Goal: Task Accomplishment & Management: Use online tool/utility

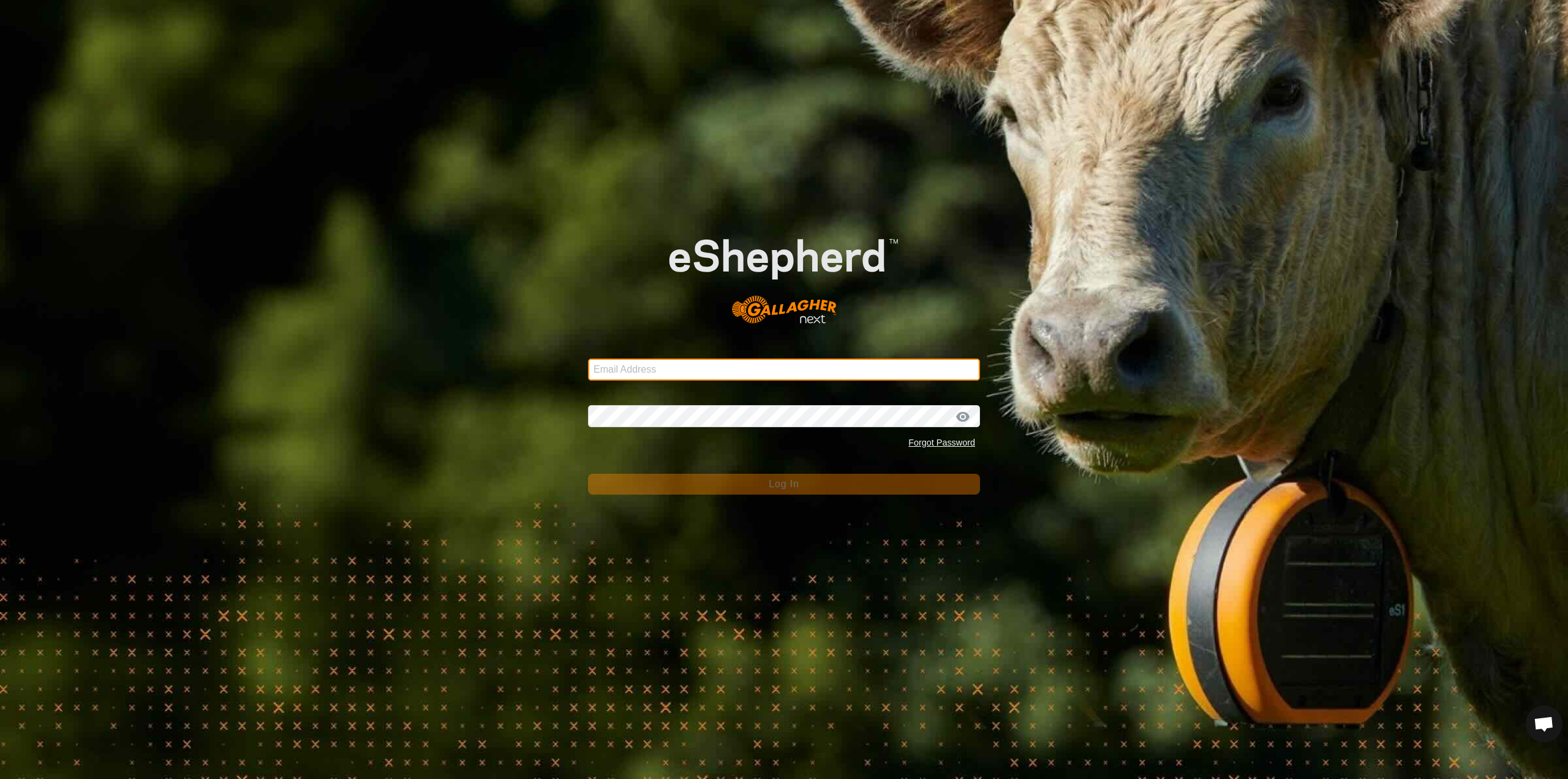
click at [680, 365] on input "Email Address" at bounding box center [784, 369] width 392 height 22
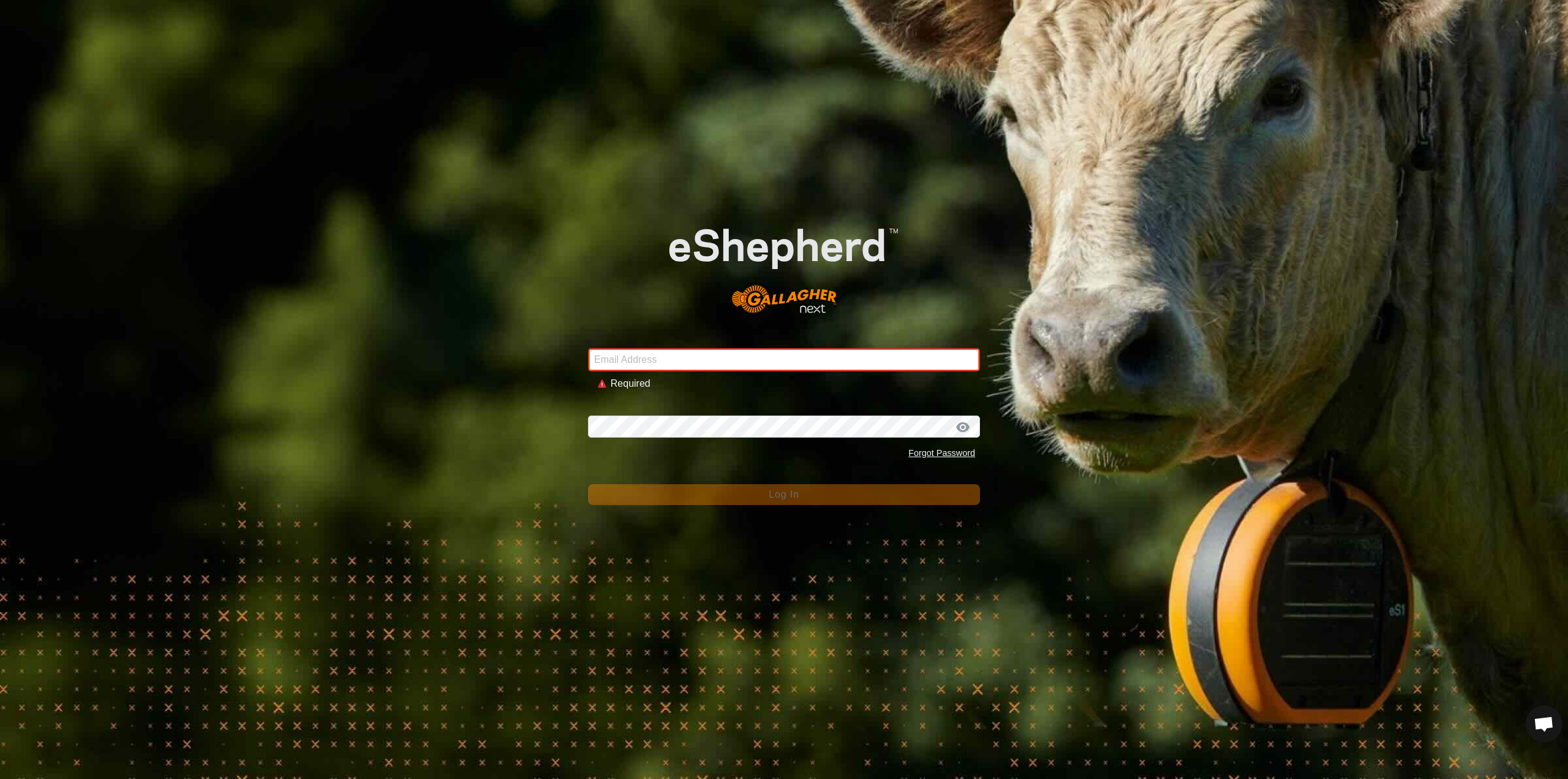
type input "[EMAIL_ADDRESS][DOMAIN_NAME]"
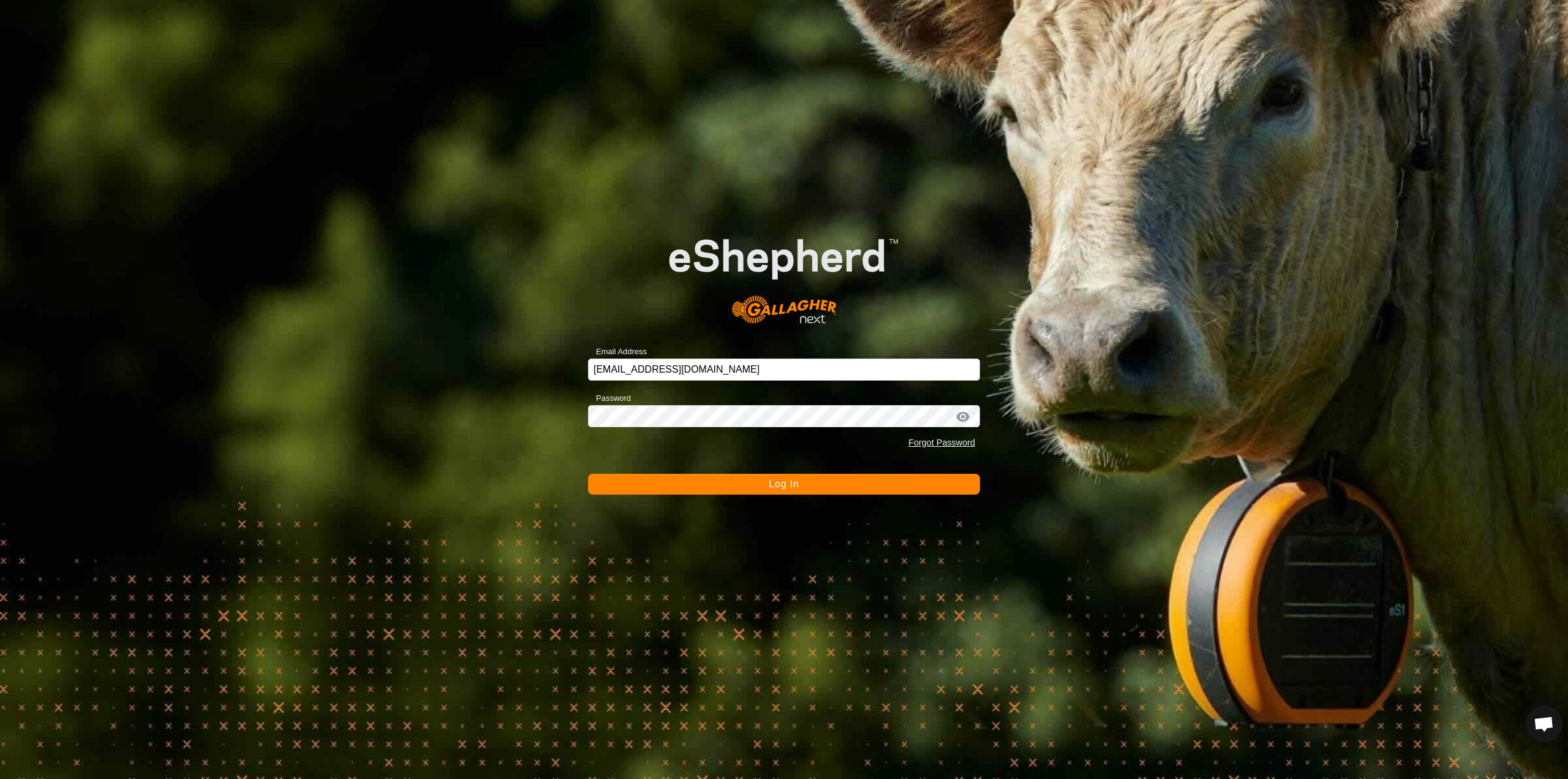
drag, startPoint x: 800, startPoint y: 486, endPoint x: 791, endPoint y: 486, distance: 9.0
click at [799, 486] on button "Log In" at bounding box center [784, 483] width 392 height 21
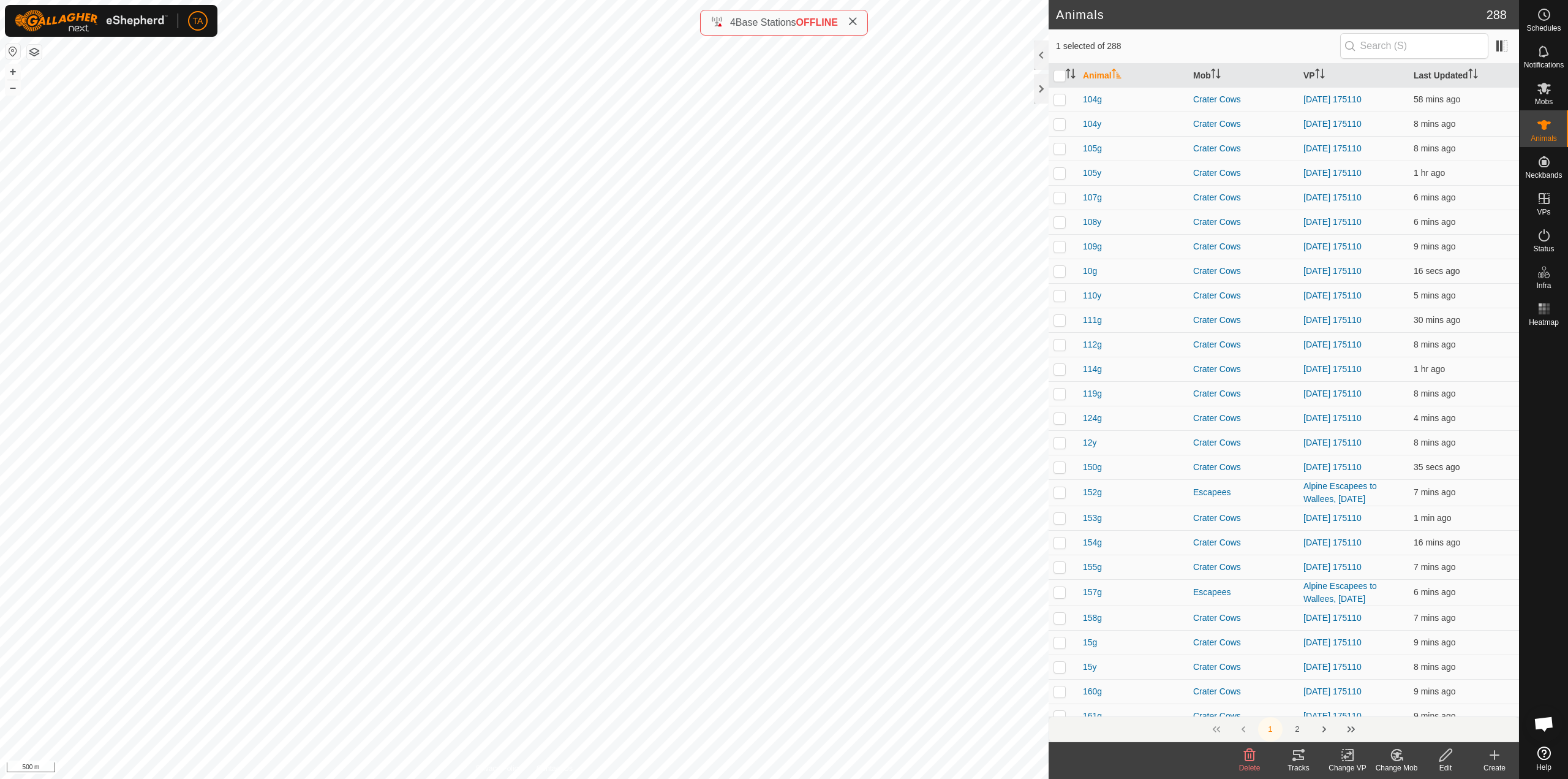
click at [1349, 760] on icon at bounding box center [1350, 755] width 5 height 11
click at [1369, 704] on link "Choose VP..." at bounding box center [1383, 702] width 121 height 24
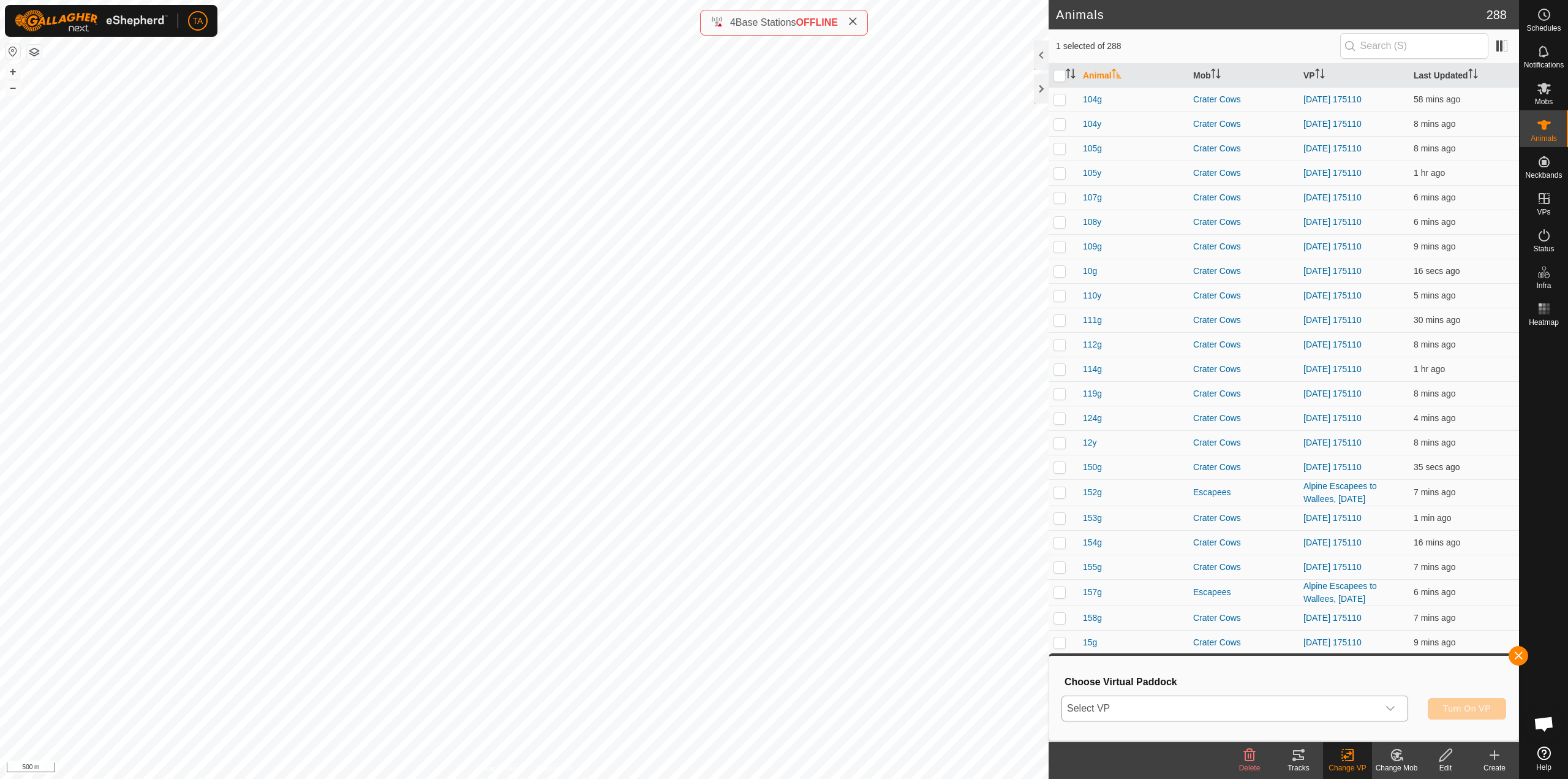
click at [1292, 707] on span "Select VP" at bounding box center [1220, 708] width 316 height 24
type input "29w"
click at [1144, 680] on li "29W you are a whore 723.57 ha" at bounding box center [1235, 684] width 345 height 24
click at [1463, 712] on span "Turn On VP" at bounding box center [1467, 708] width 48 height 9
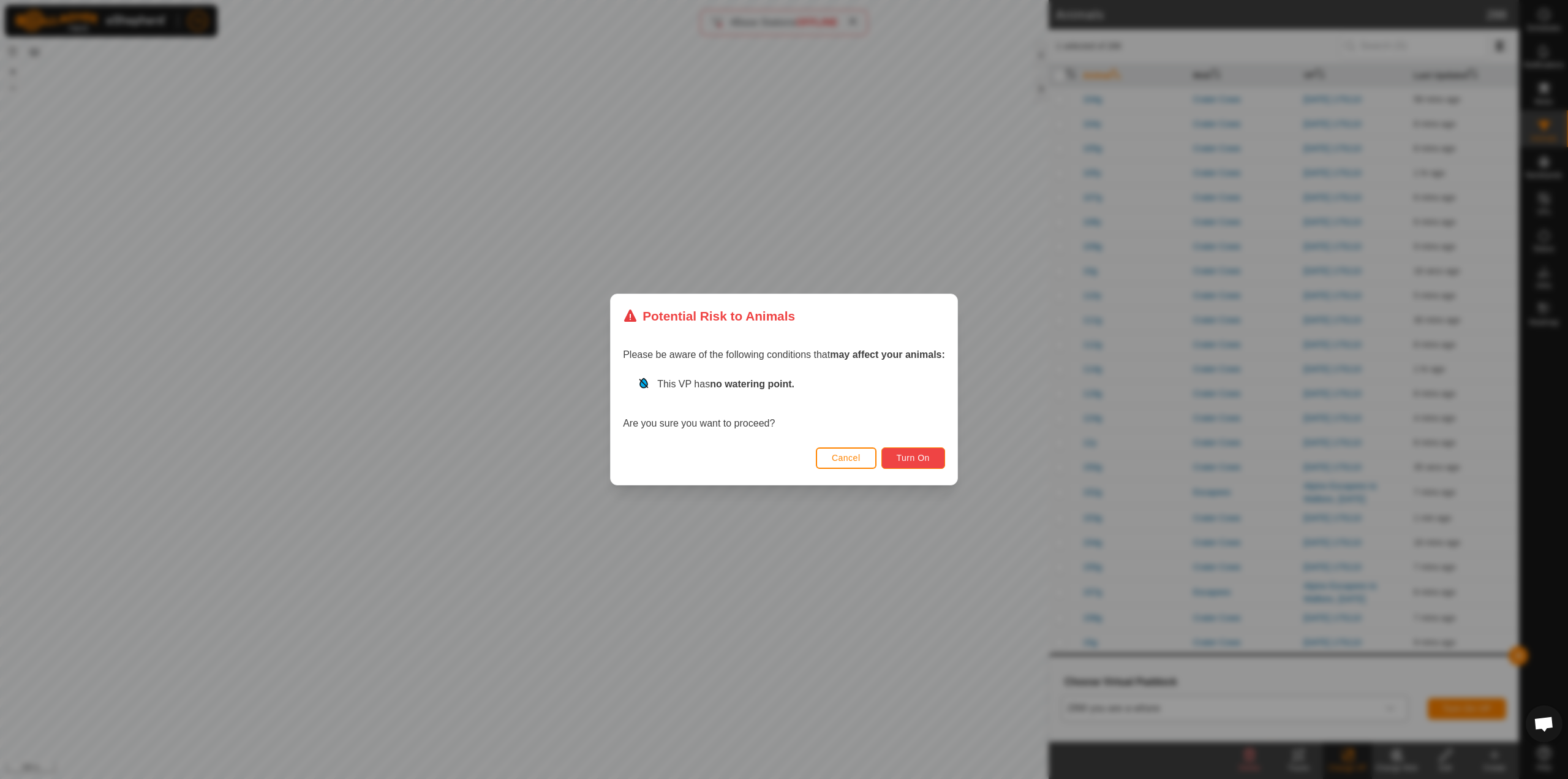
click at [928, 449] on button "Turn On" at bounding box center [913, 458] width 64 height 22
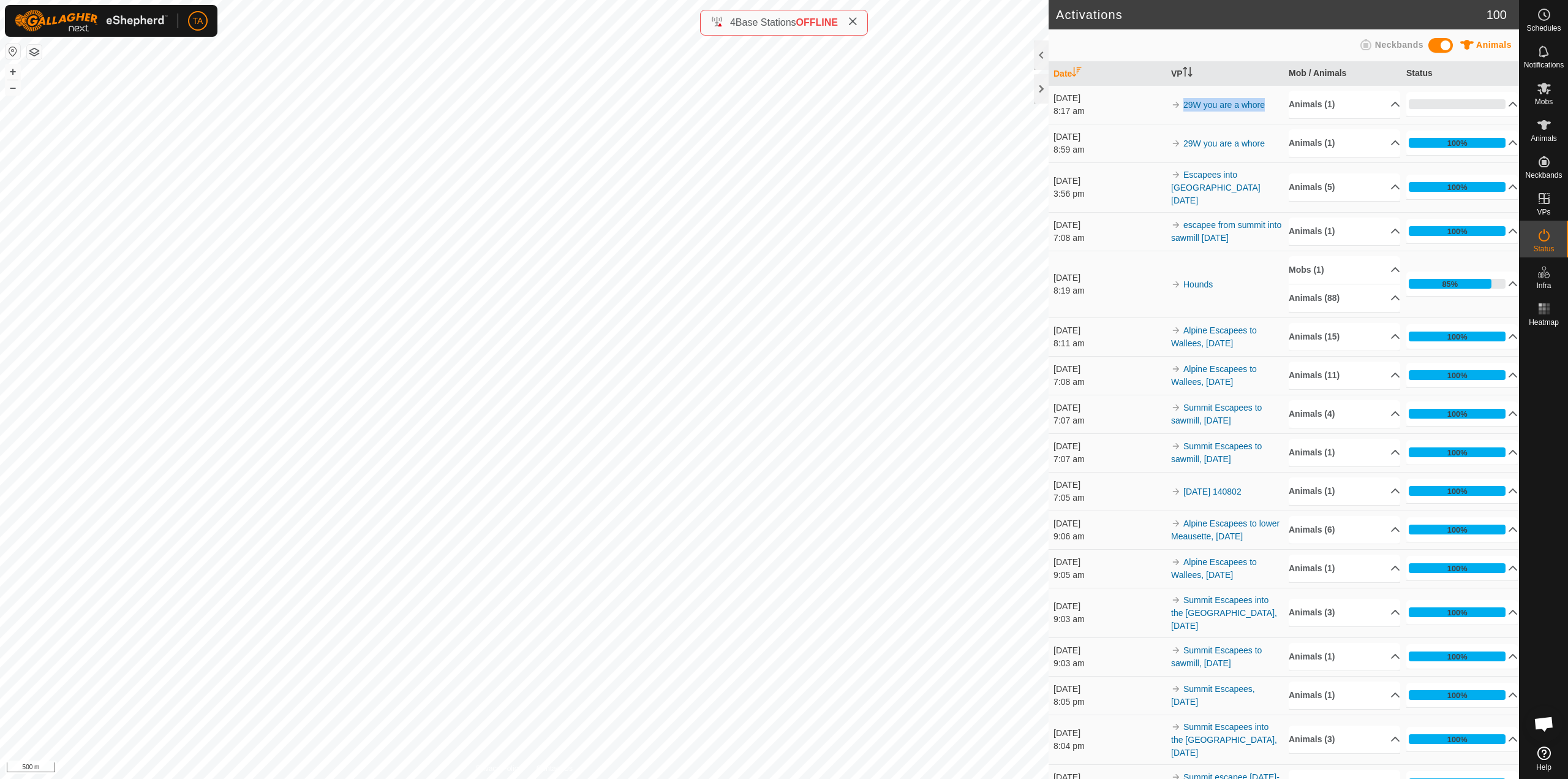
drag, startPoint x: 1257, startPoint y: 105, endPoint x: 1177, endPoint y: 108, distance: 80.1
click at [1177, 108] on td "29W you are a whore" at bounding box center [1225, 104] width 118 height 39
click at [1150, 101] on div "[DATE]" at bounding box center [1109, 98] width 112 height 13
drag, startPoint x: 1265, startPoint y: 103, endPoint x: 1179, endPoint y: 103, distance: 86.0
click at [1179, 103] on td "29W you are a whore" at bounding box center [1225, 104] width 118 height 39
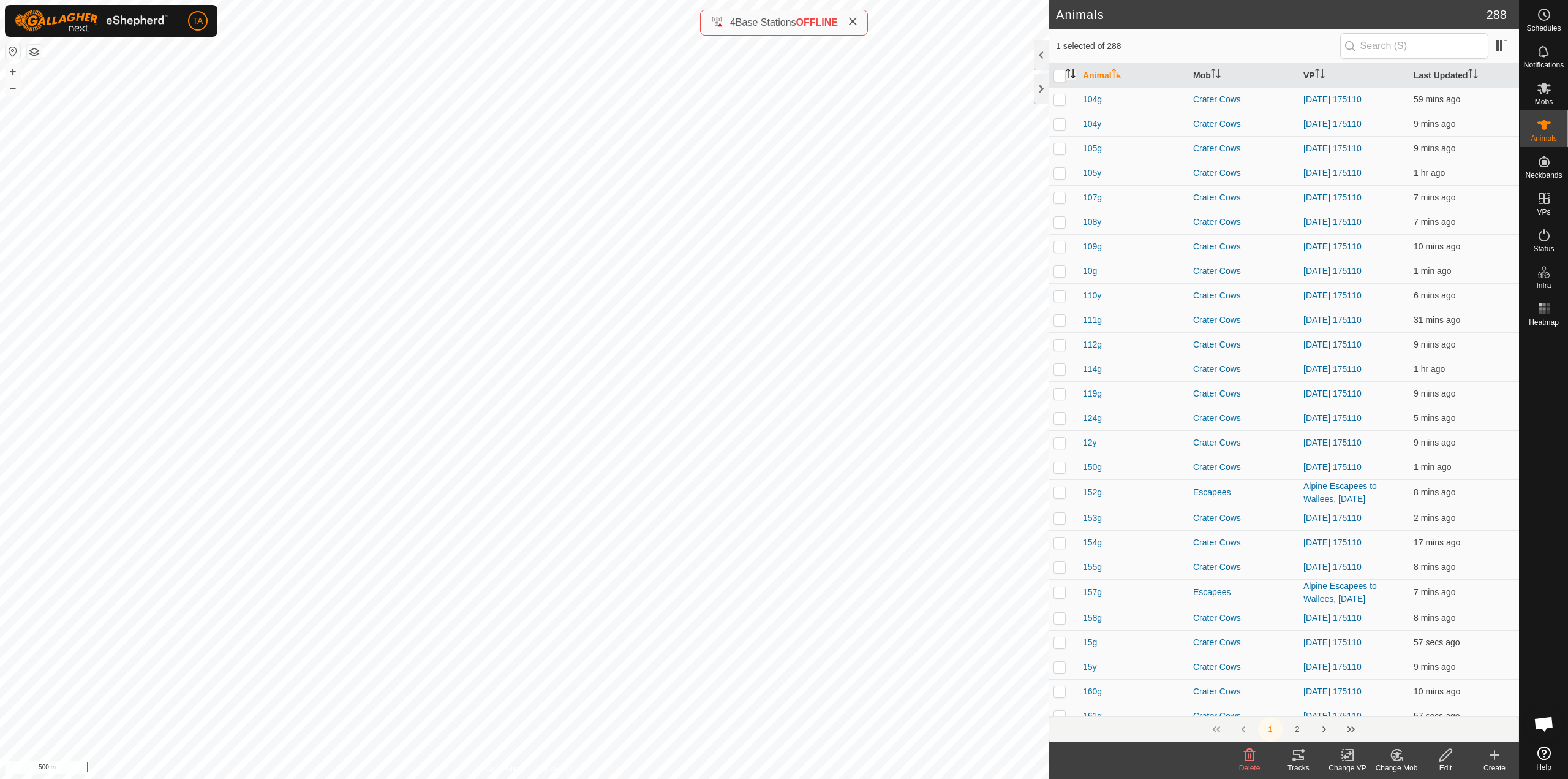
click at [1073, 71] on icon "Activate to sort" at bounding box center [1071, 73] width 9 height 9
click at [1294, 755] on icon at bounding box center [1298, 755] width 15 height 15
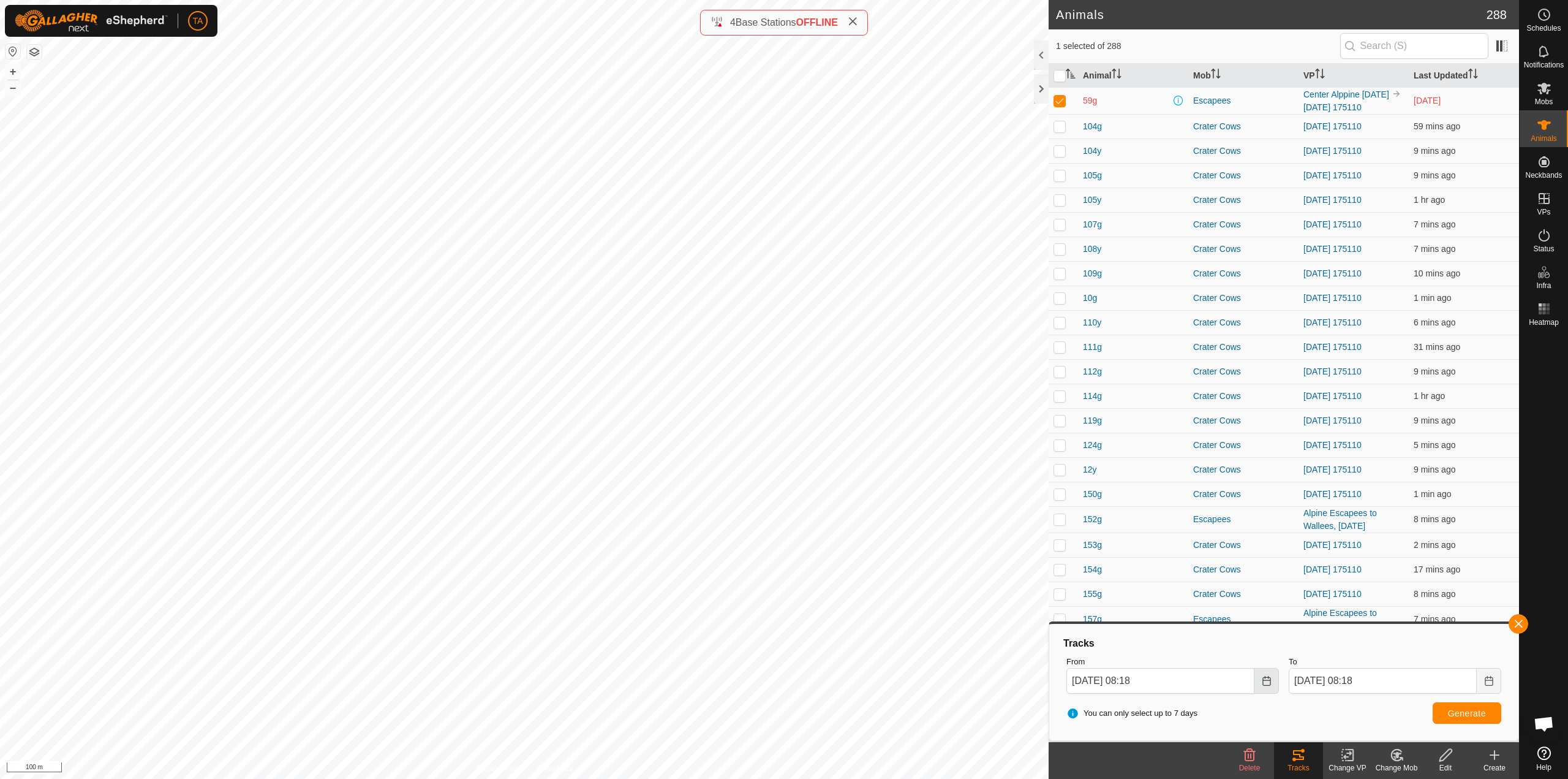
click at [1263, 676] on icon "Choose Date" at bounding box center [1267, 680] width 9 height 9
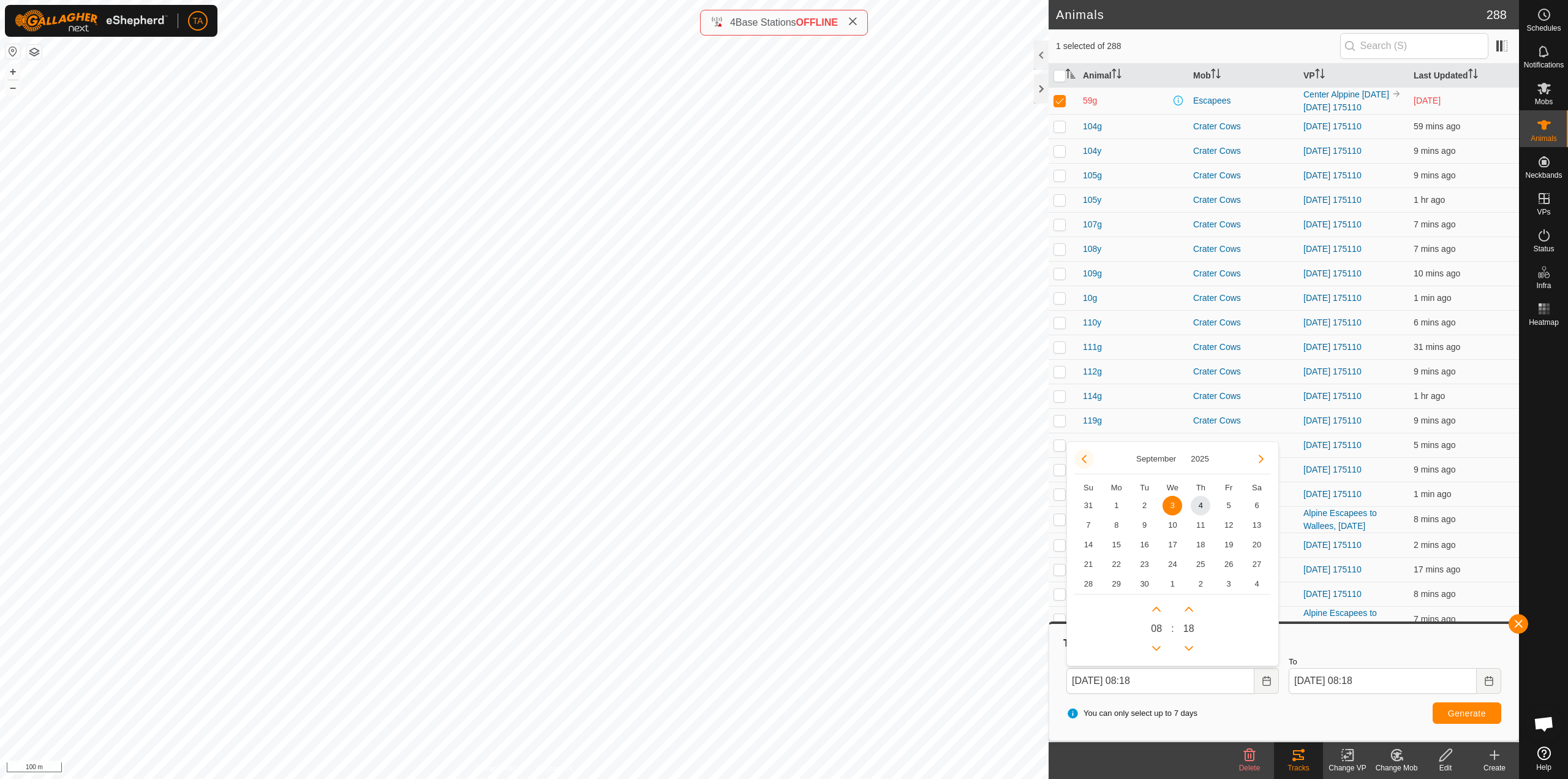
click at [1081, 455] on button "Previous Month" at bounding box center [1083, 458] width 20 height 20
click at [1081, 456] on button "Previous Month" at bounding box center [1083, 458] width 20 height 20
click at [1254, 456] on button "Next Month" at bounding box center [1260, 458] width 20 height 20
click at [1142, 502] on span "1" at bounding box center [1144, 505] width 20 height 20
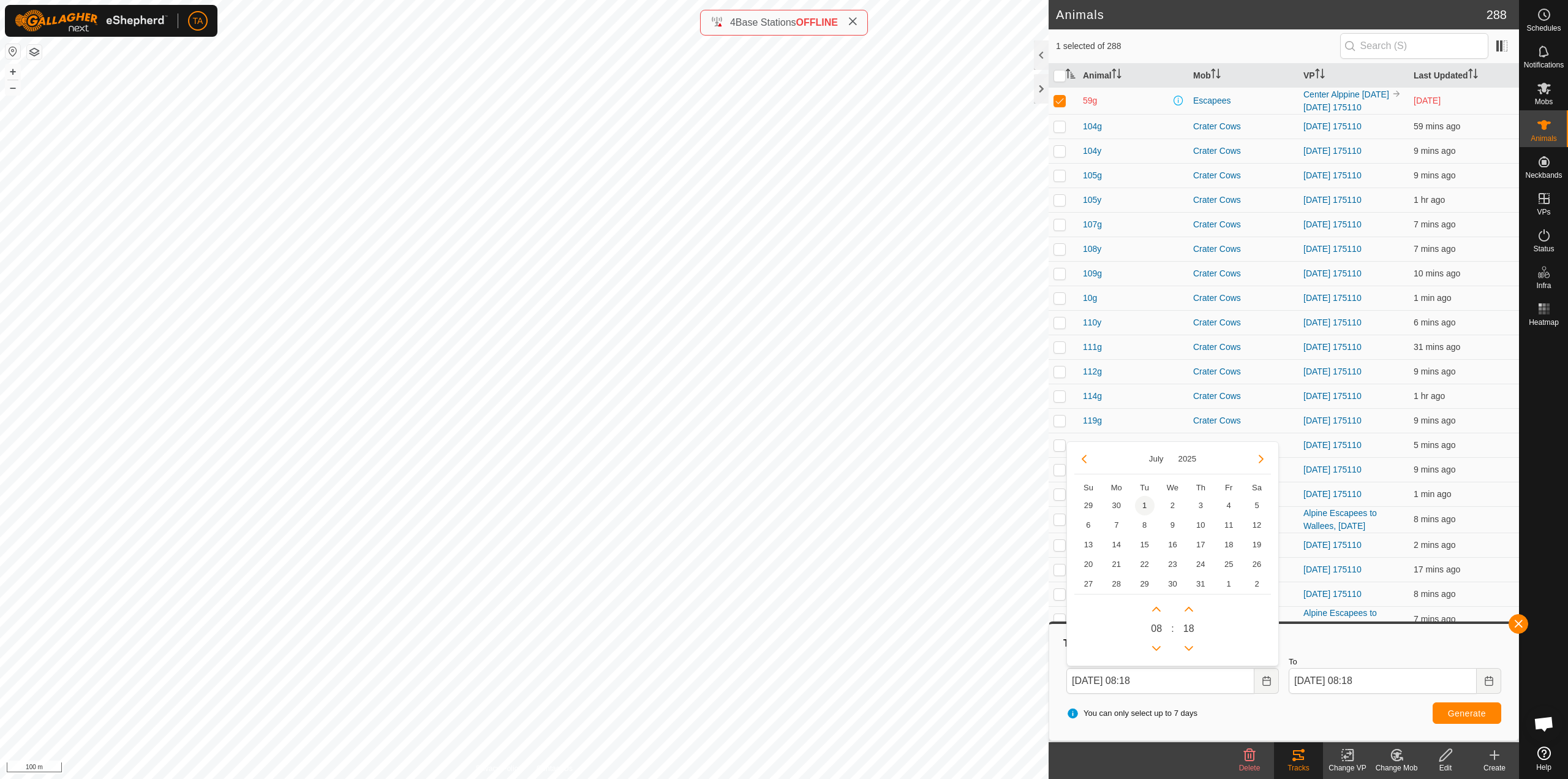
type input "[DATE] 08:18"
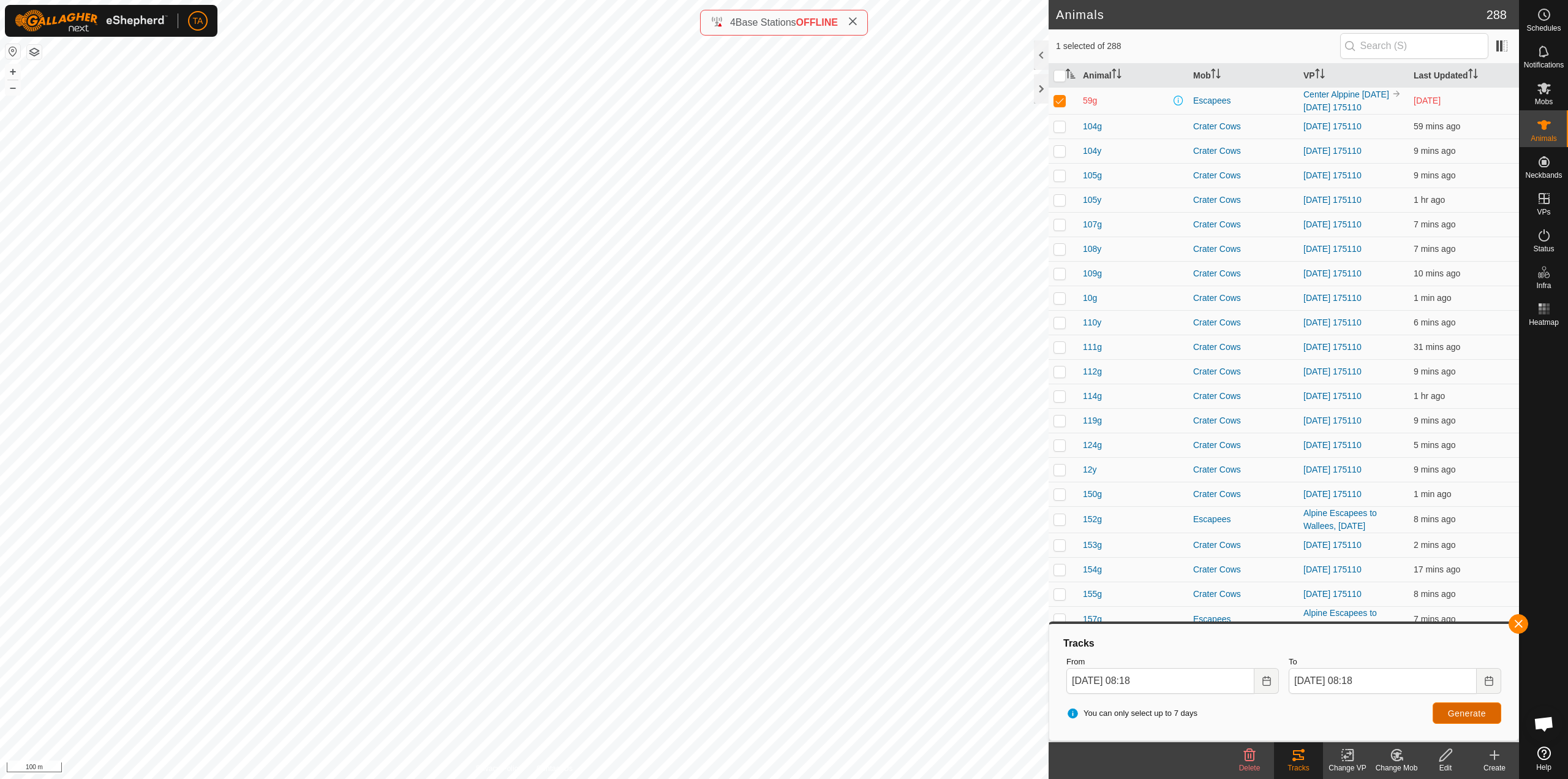
click at [1475, 715] on span "Generate" at bounding box center [1467, 713] width 38 height 9
click at [1490, 686] on button "Choose Date" at bounding box center [1489, 681] width 24 height 26
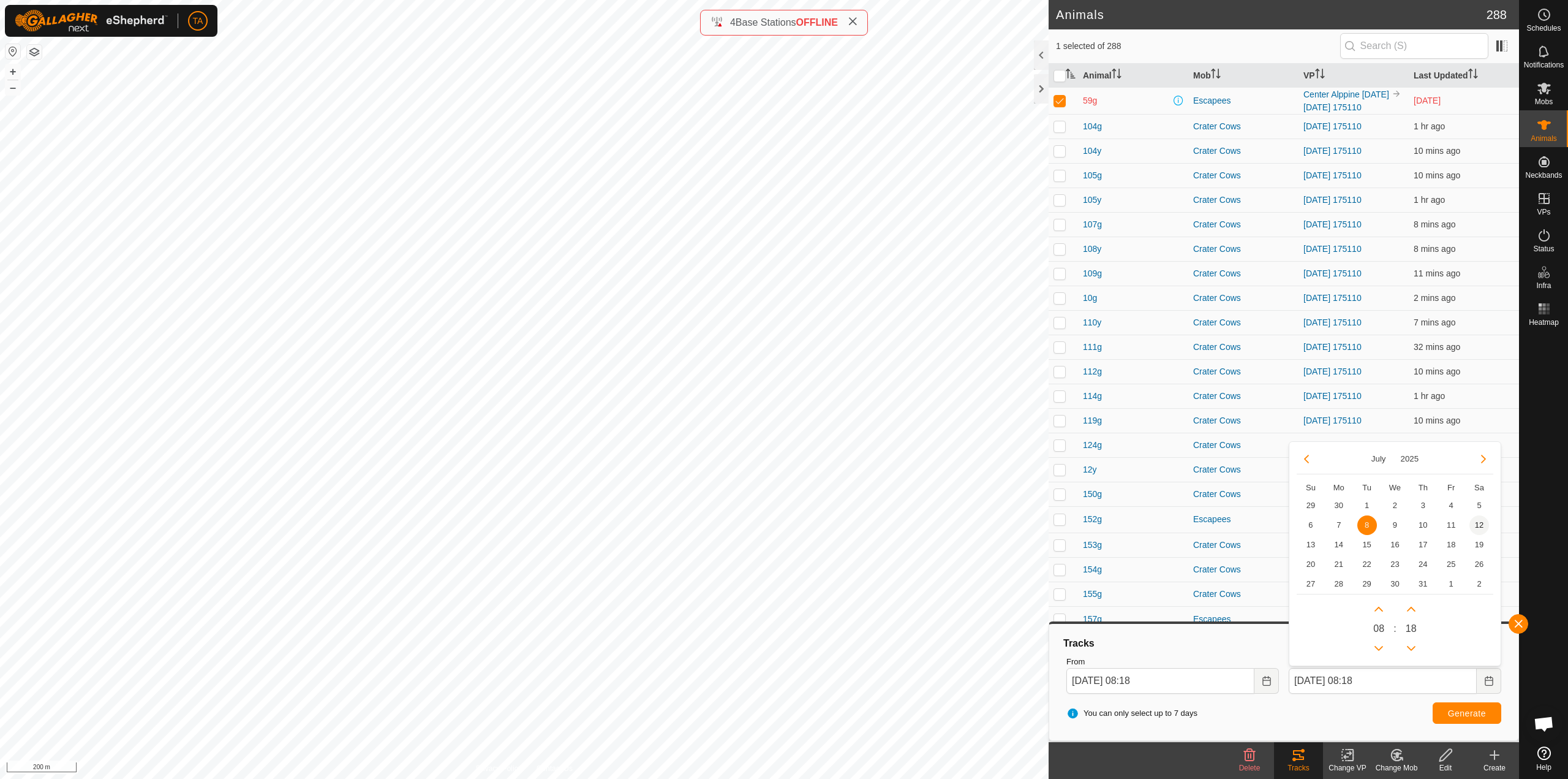
click at [1481, 525] on span "12" at bounding box center [1479, 525] width 20 height 20
type input "[DATE] 08:18"
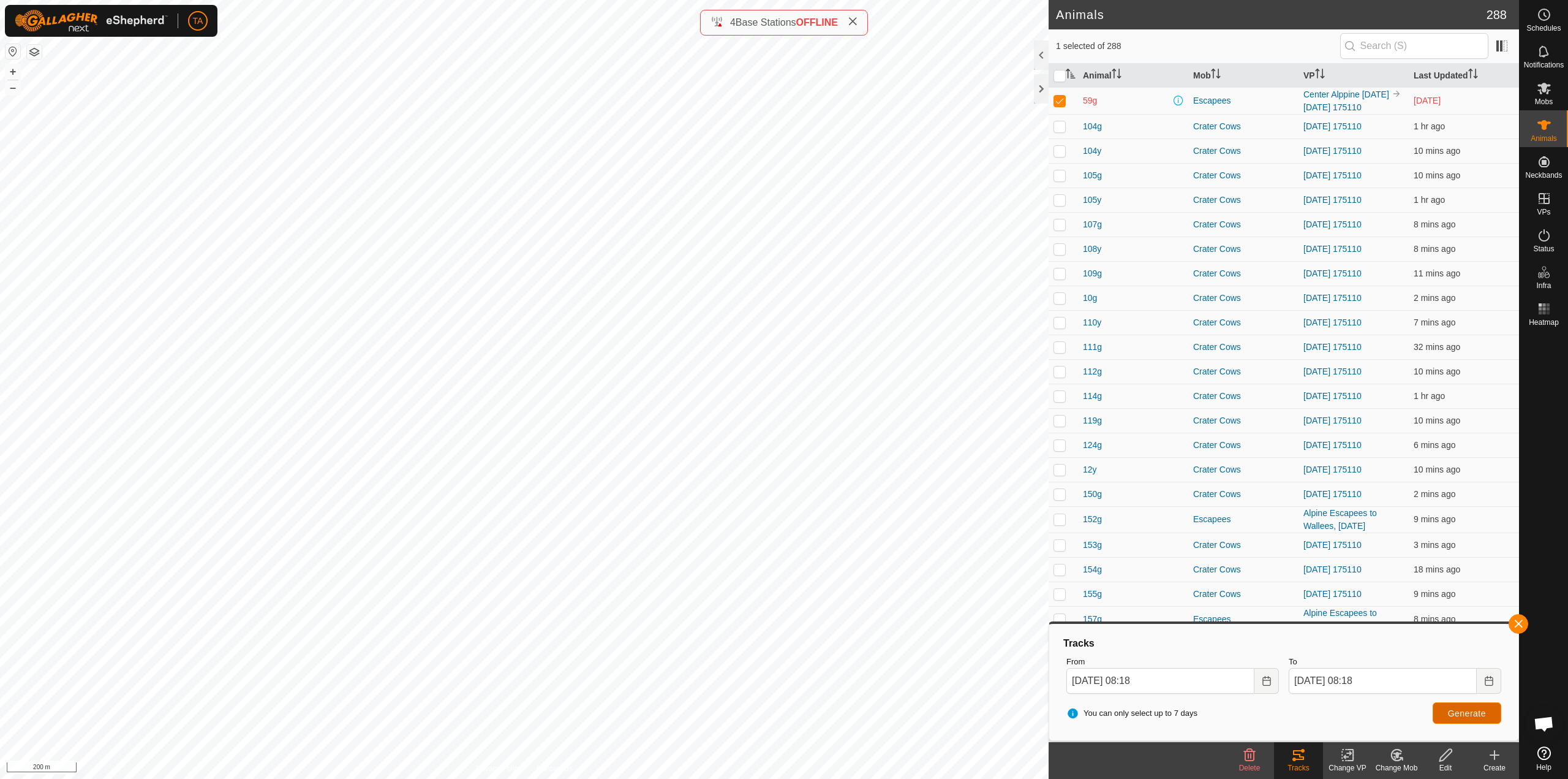
click at [1467, 719] on button "Generate" at bounding box center [1466, 713] width 68 height 22
click at [1488, 679] on icon "Choose Date" at bounding box center [1489, 680] width 9 height 9
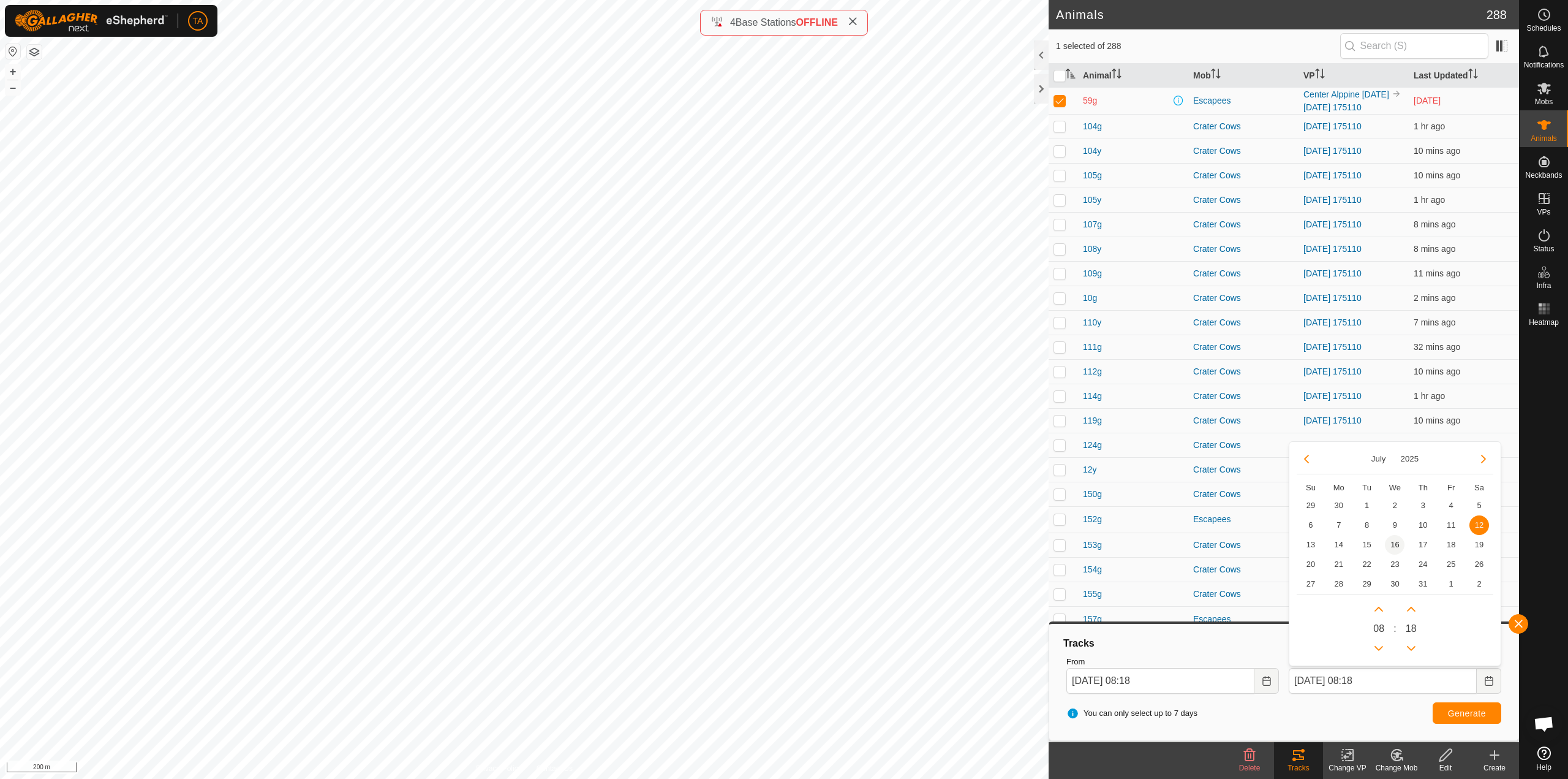
click at [1394, 546] on span "16" at bounding box center [1394, 544] width 20 height 20
type input "[DATE] 08:18"
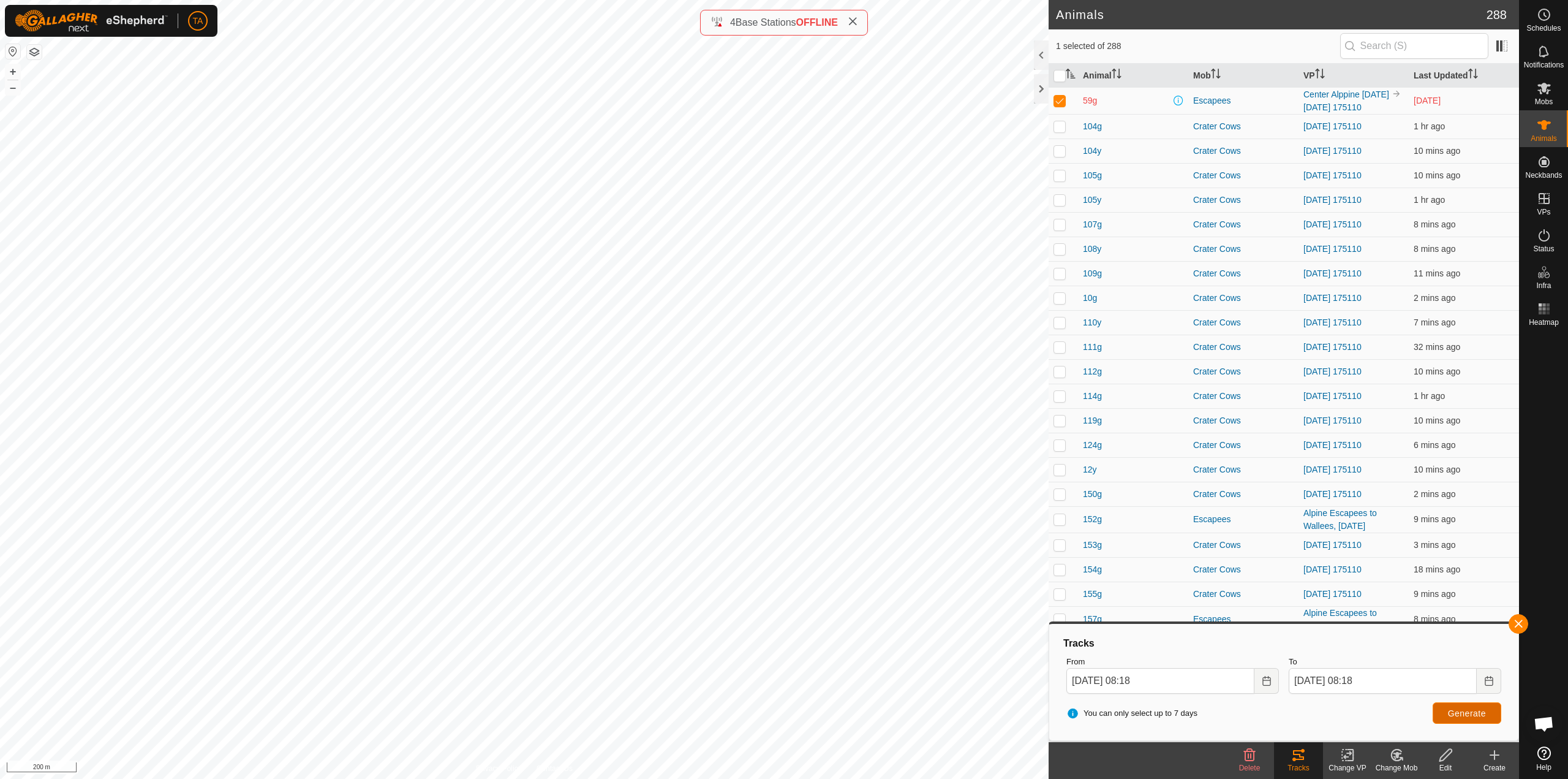
click at [1457, 713] on span "Generate" at bounding box center [1467, 713] width 38 height 9
click at [1489, 682] on icon "Choose Date" at bounding box center [1489, 680] width 9 height 9
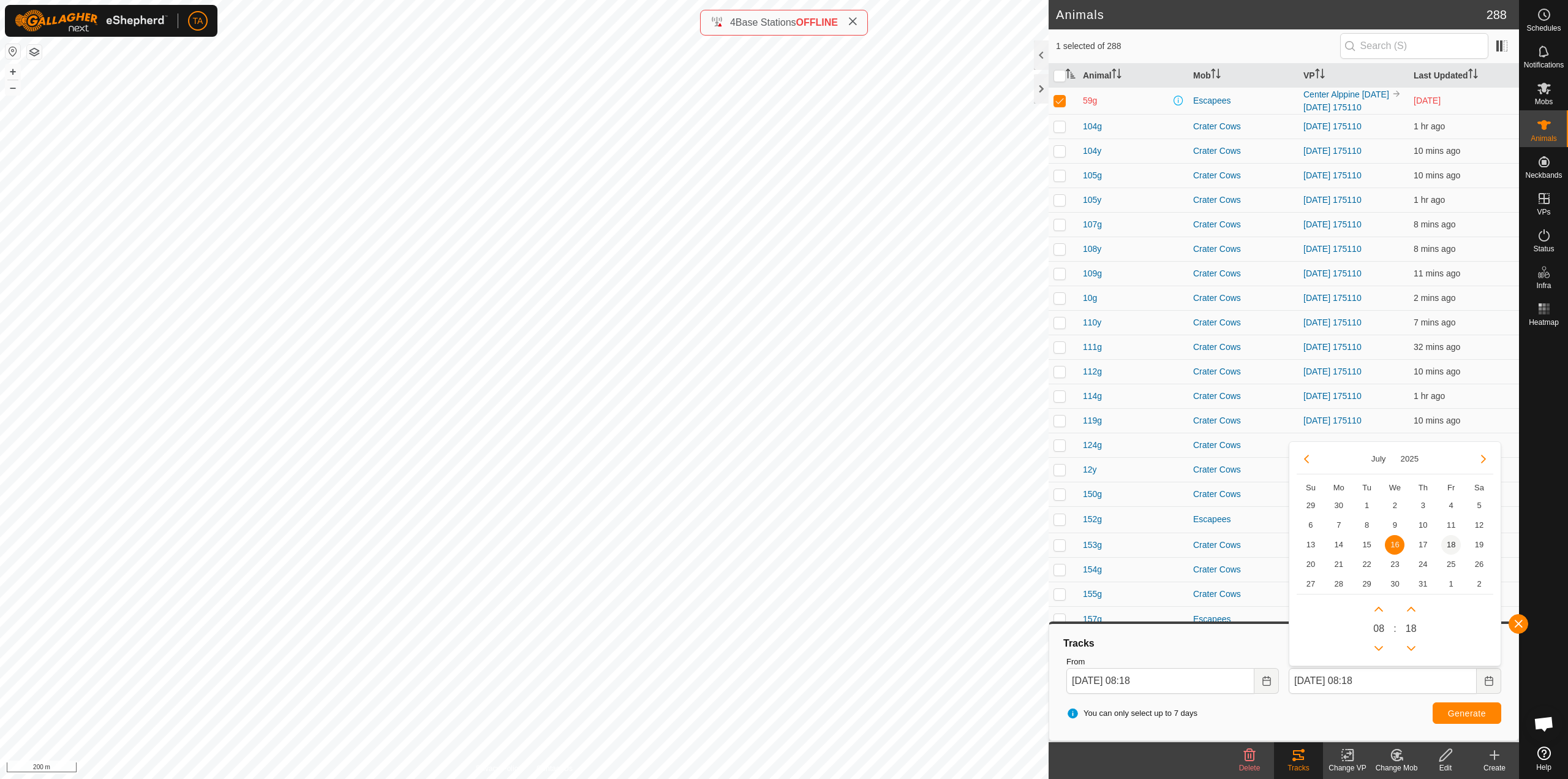
click at [1452, 550] on span "18" at bounding box center [1450, 544] width 20 height 20
type input "[DATE] 08:18"
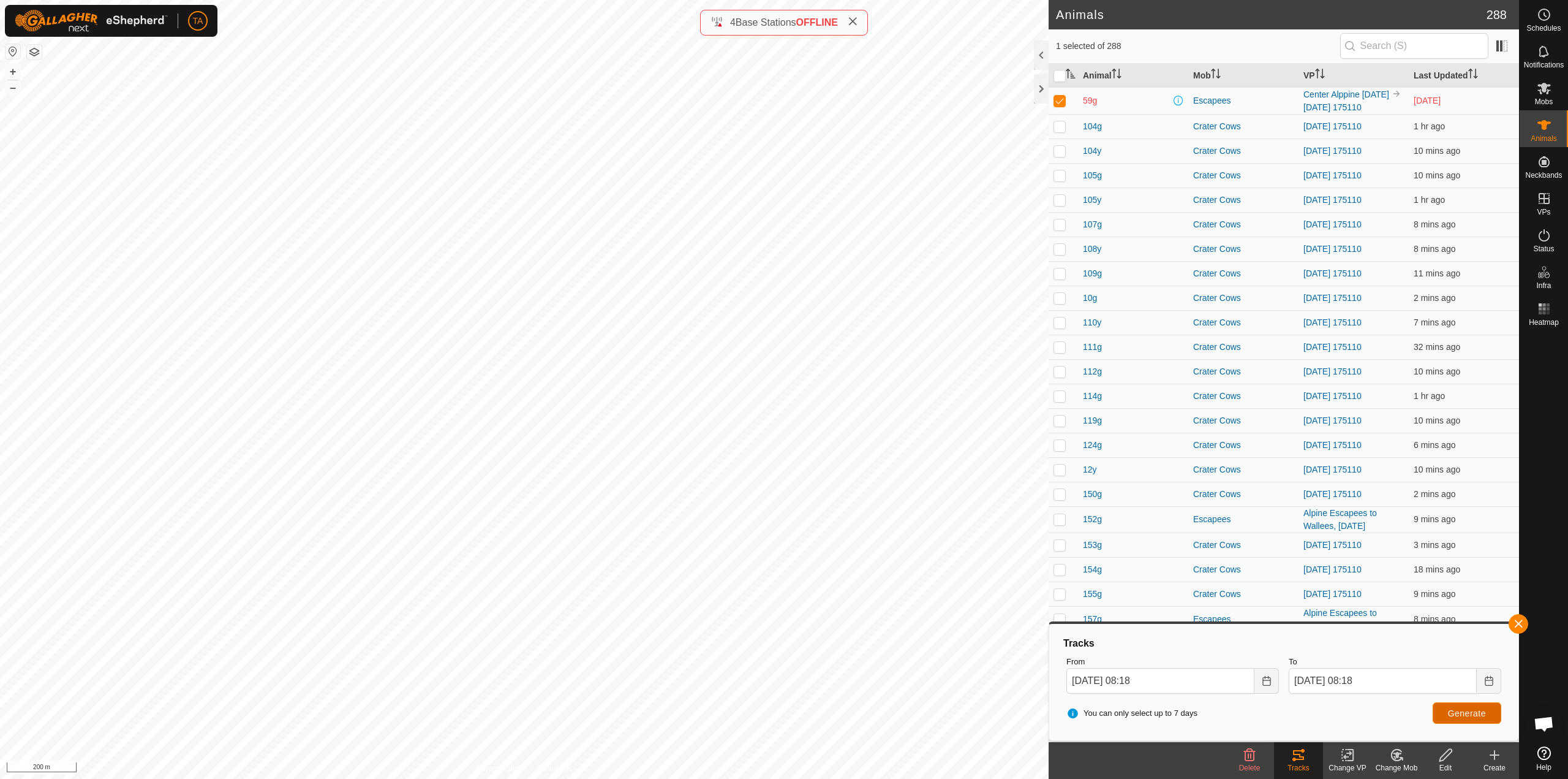
click at [1463, 711] on span "Generate" at bounding box center [1467, 713] width 38 height 9
click at [1505, 678] on div "To [DATE] 08:18" at bounding box center [1394, 674] width 222 height 48
click at [1493, 678] on button "Choose Date" at bounding box center [1489, 681] width 24 height 26
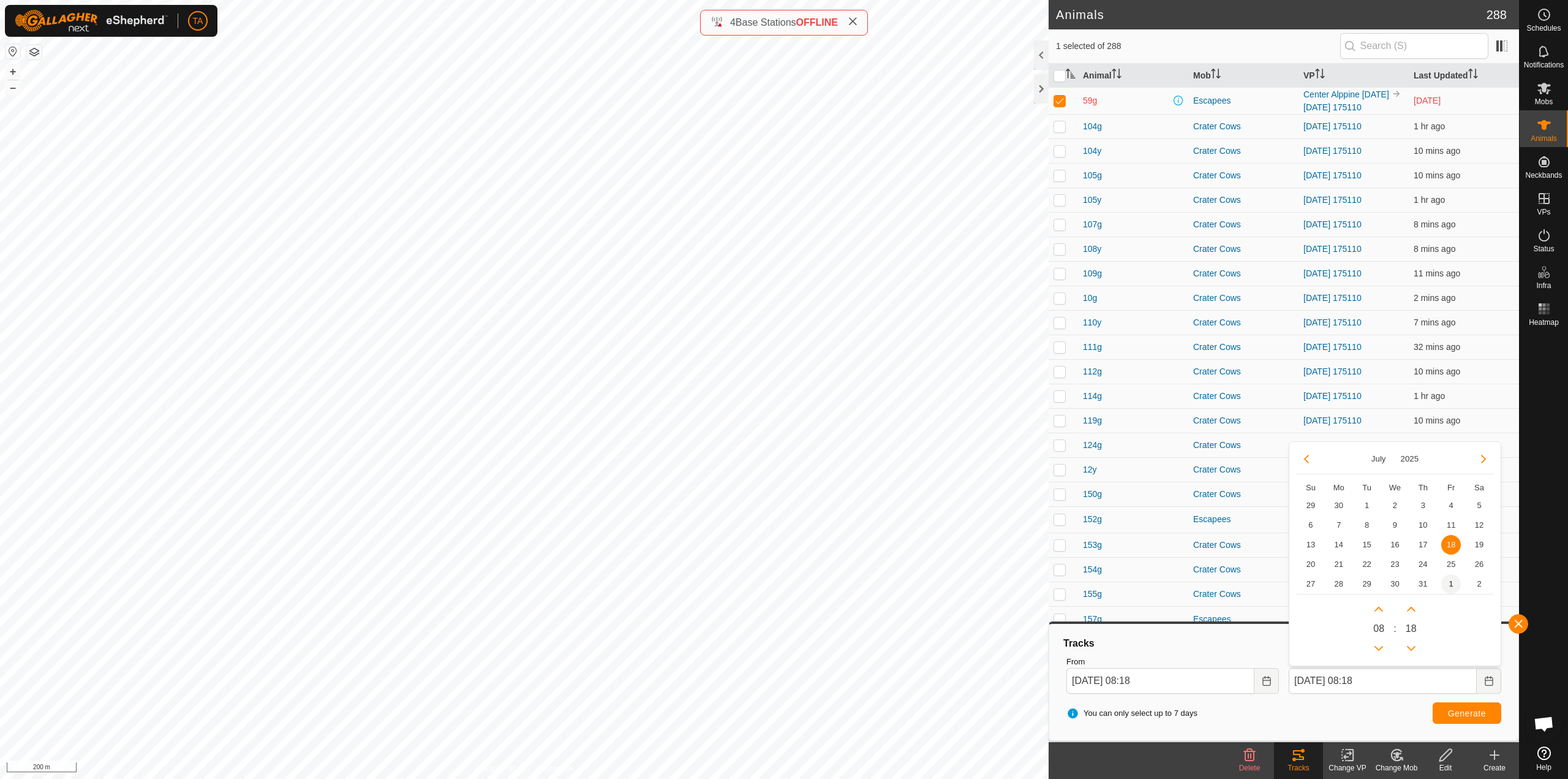
click at [1450, 586] on span "1" at bounding box center [1450, 584] width 20 height 20
type input "[DATE] 08:18"
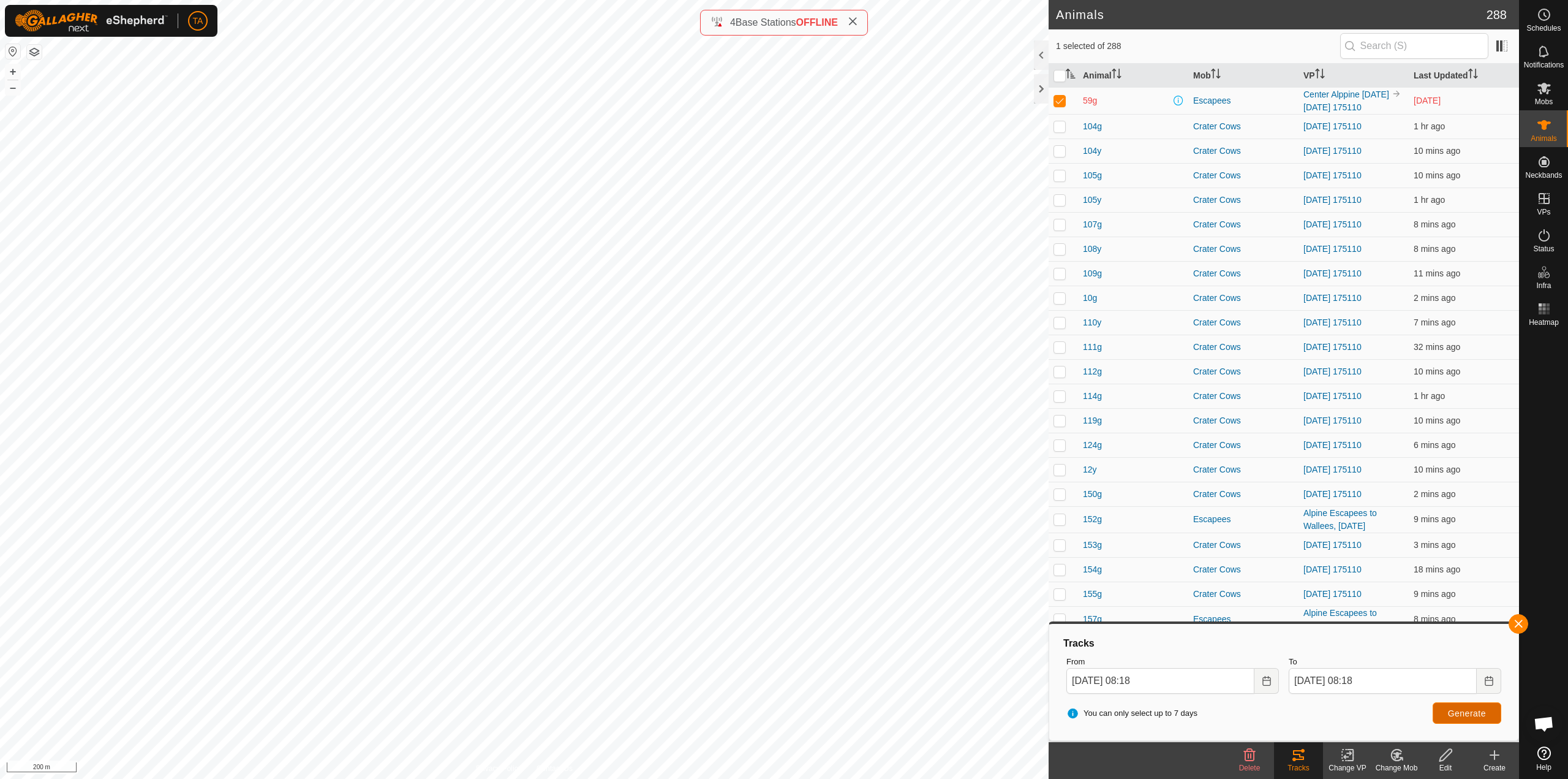
click at [1465, 711] on span "Generate" at bounding box center [1467, 713] width 38 height 9
click at [1492, 681] on icon "Choose Date" at bounding box center [1488, 680] width 8 height 9
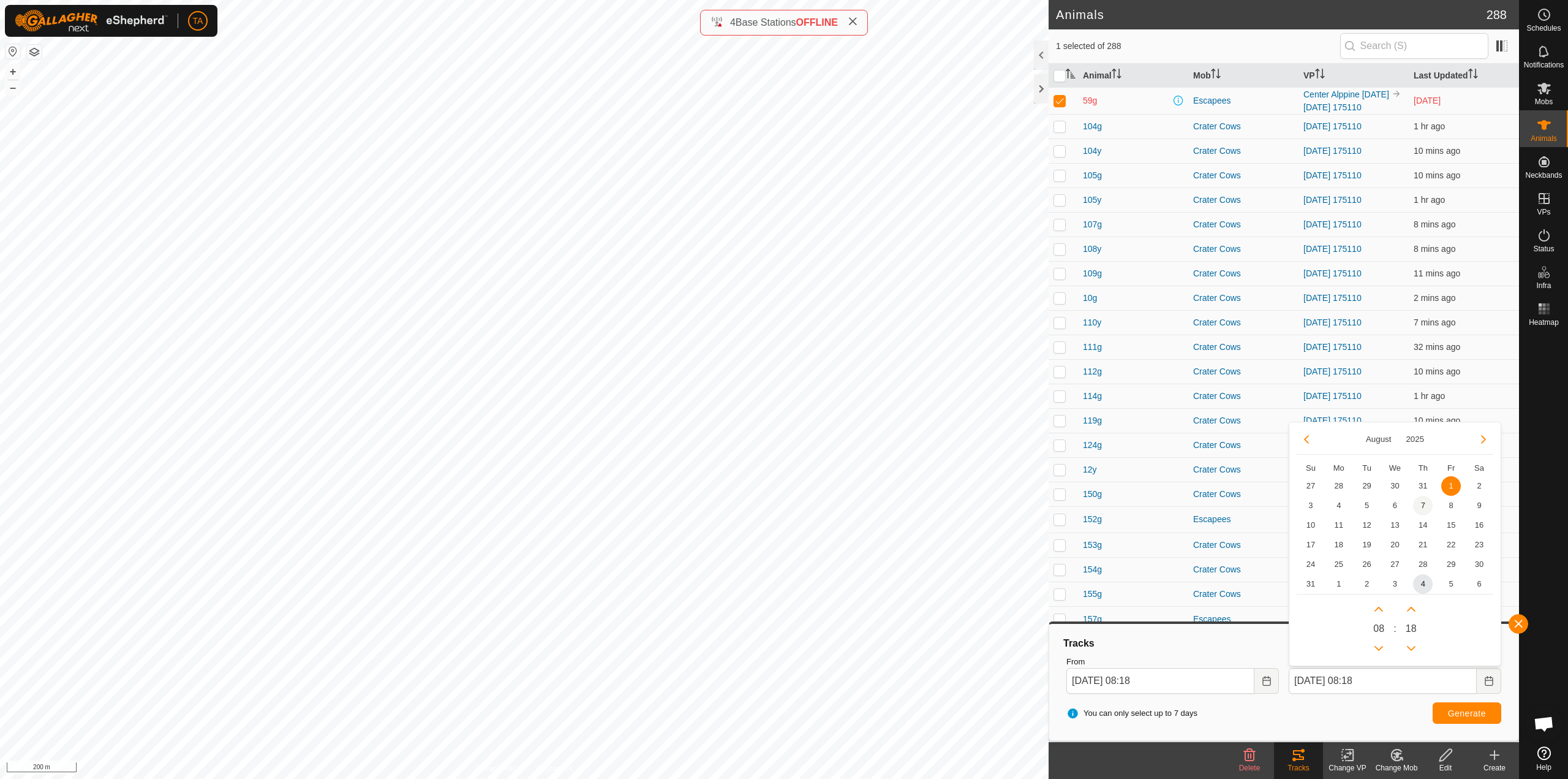
click at [1418, 505] on span "7" at bounding box center [1422, 505] width 20 height 20
type input "[DATE] 08:18"
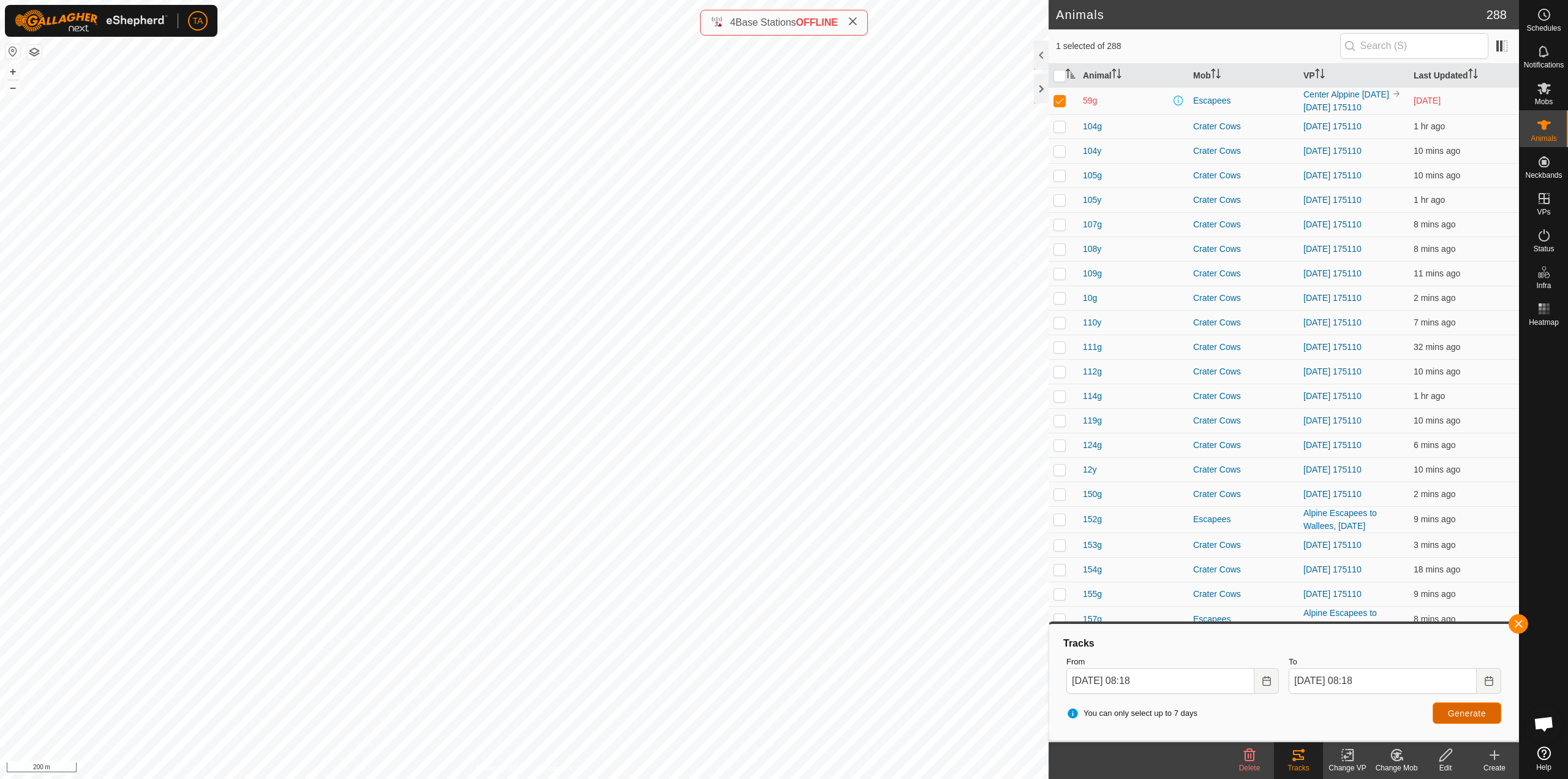
click at [1486, 721] on button "Generate" at bounding box center [1466, 713] width 68 height 22
click at [1491, 680] on icon "Choose Date" at bounding box center [1488, 680] width 8 height 9
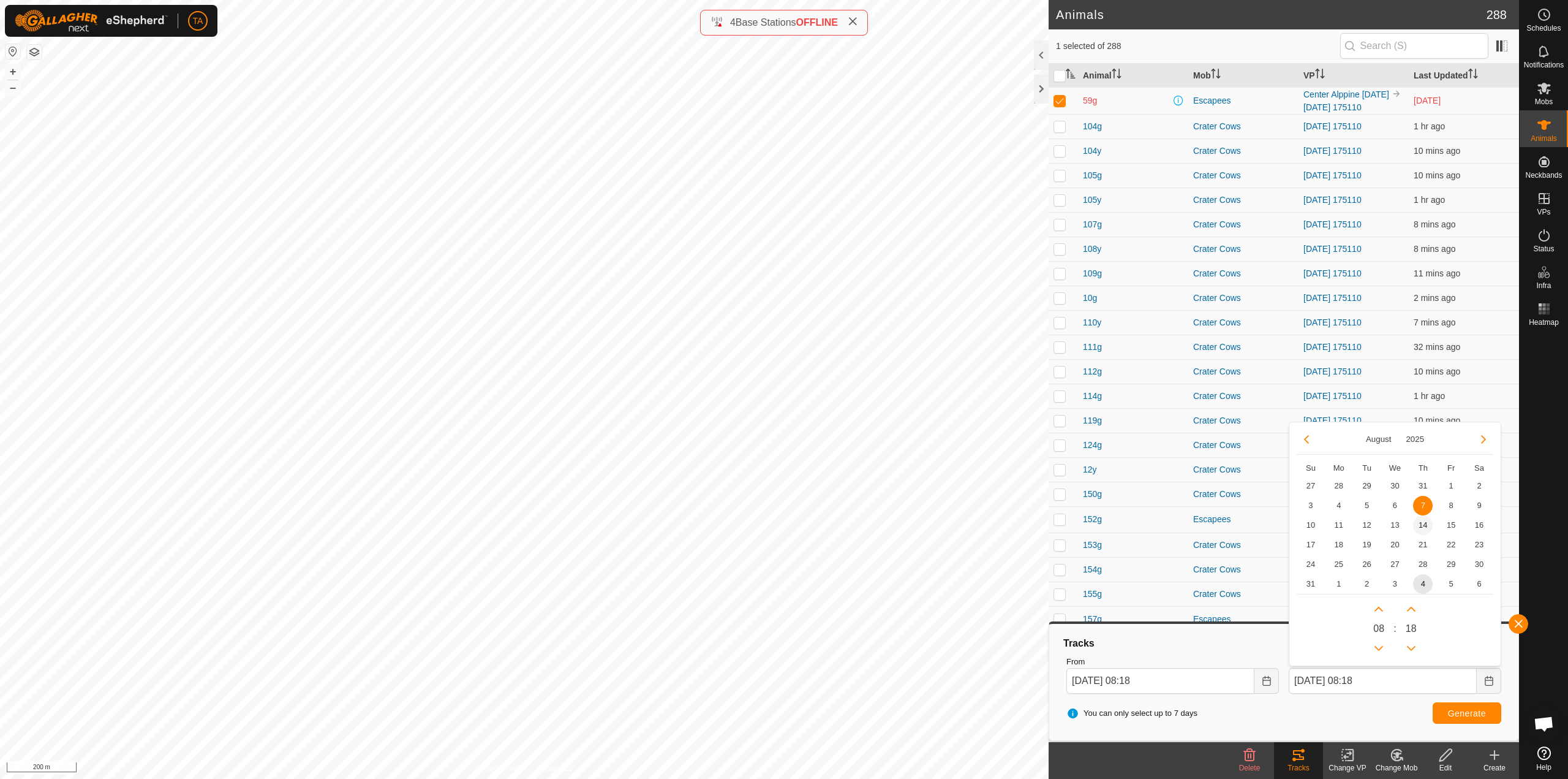
click at [1429, 525] on span "14" at bounding box center [1422, 525] width 20 height 20
type input "[DATE] 08:18"
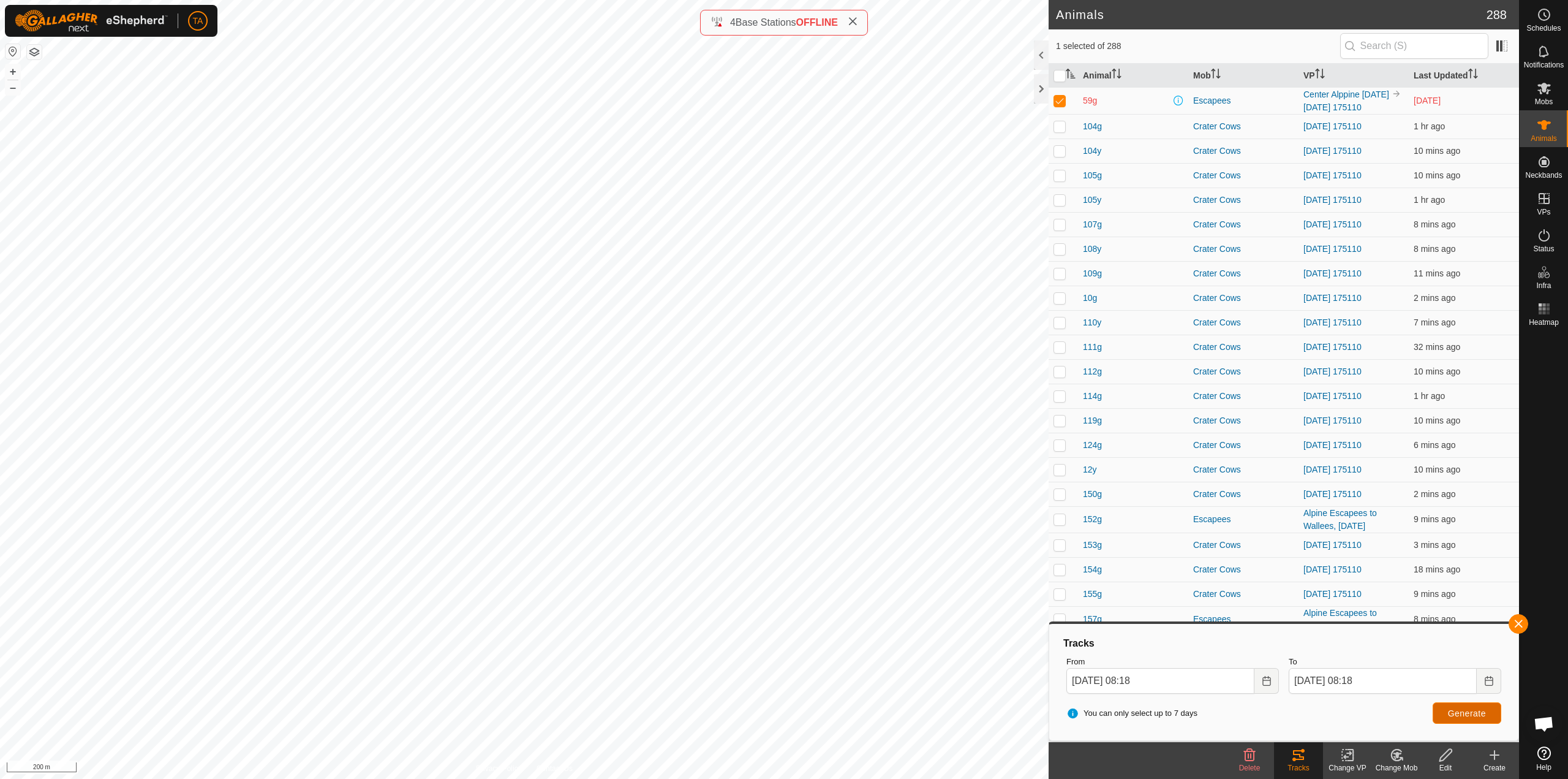
click at [1459, 712] on span "Generate" at bounding box center [1467, 713] width 38 height 9
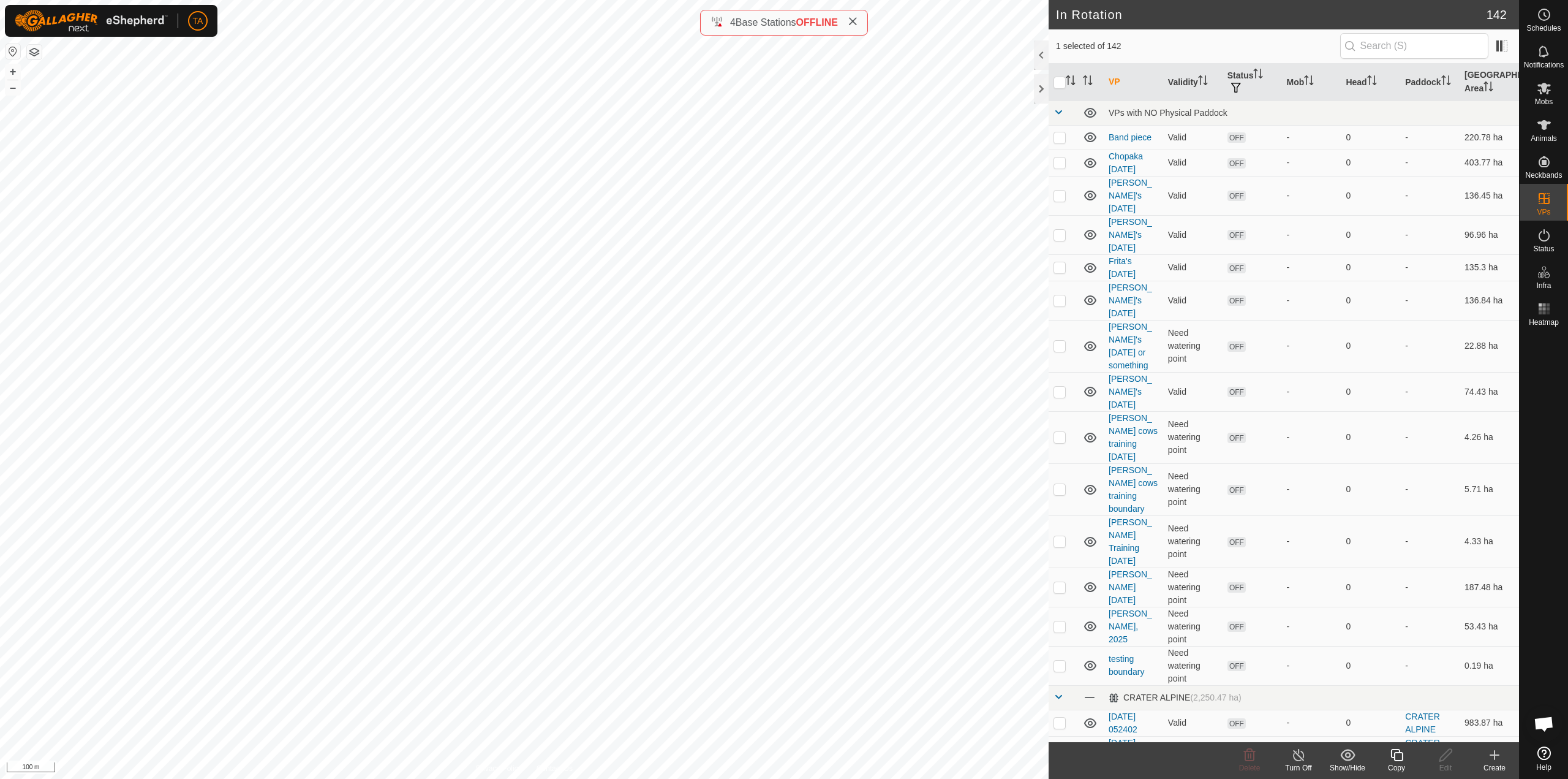
checkbox input "false"
drag, startPoint x: 1556, startPoint y: 137, endPoint x: 1567, endPoint y: 133, distance: 11.7
click at [1556, 136] on span "Animals" at bounding box center [1543, 138] width 26 height 7
